Goal: Information Seeking & Learning: Learn about a topic

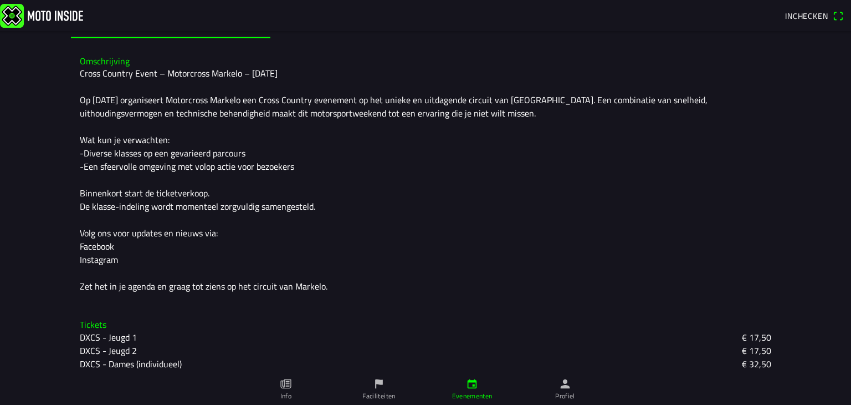
scroll to position [222, 0]
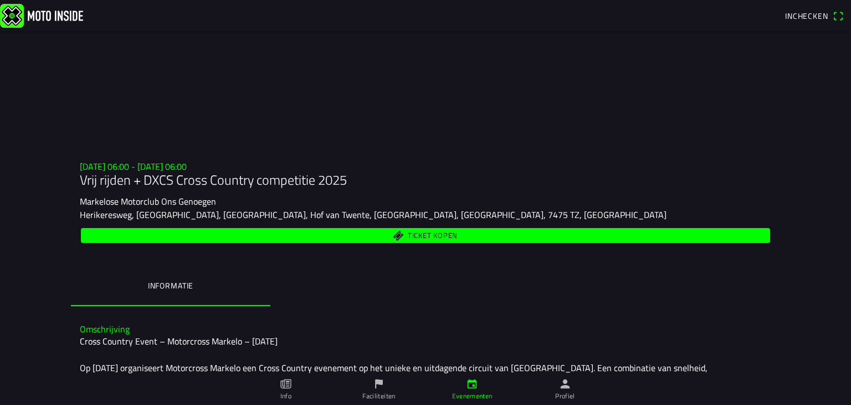
scroll to position [222, 0]
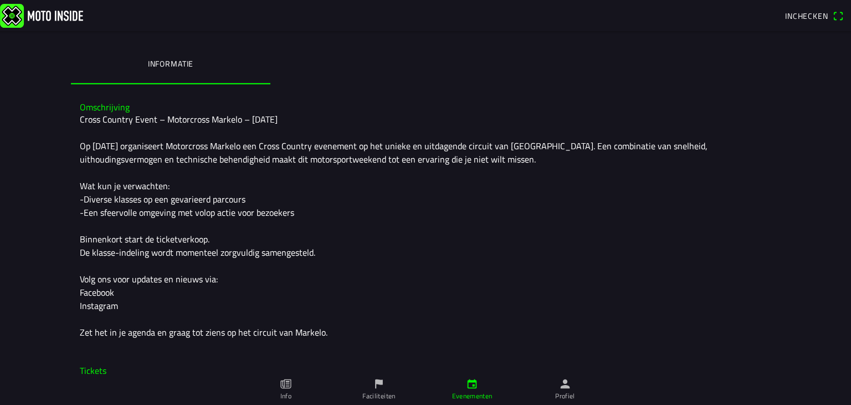
drag, startPoint x: 310, startPoint y: 323, endPoint x: 436, endPoint y: 322, distance: 125.2
click at [436, 322] on div "Cross Country Event – Motorcross Markelo – [DATE] Op [DATE] organiseert Motorcr…" at bounding box center [426, 225] width 692 height 226
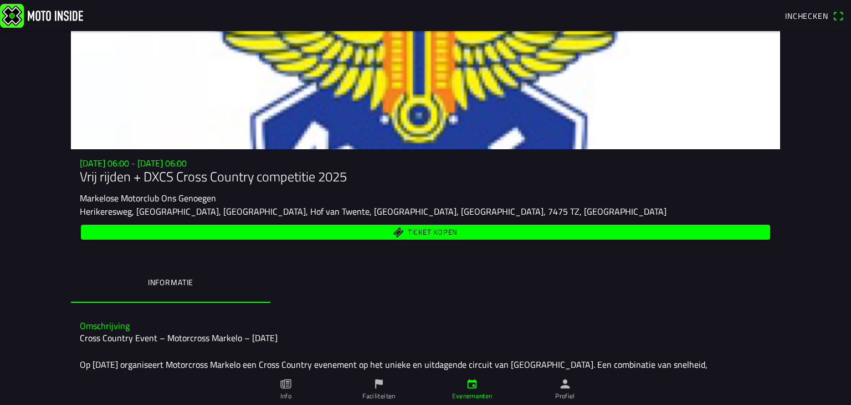
scroll to position [0, 0]
